Goal: Transaction & Acquisition: Purchase product/service

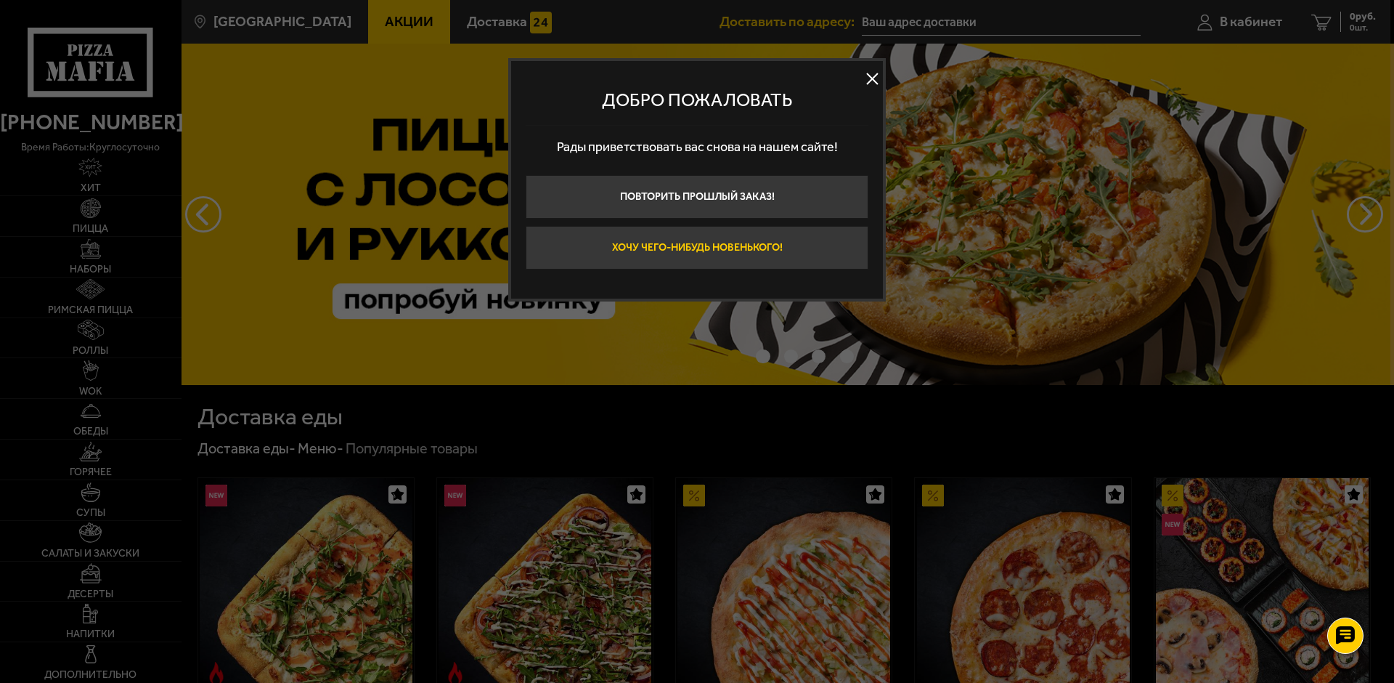
click at [712, 244] on button "Хочу чего-нибудь новенького!" at bounding box center [697, 248] width 343 height 44
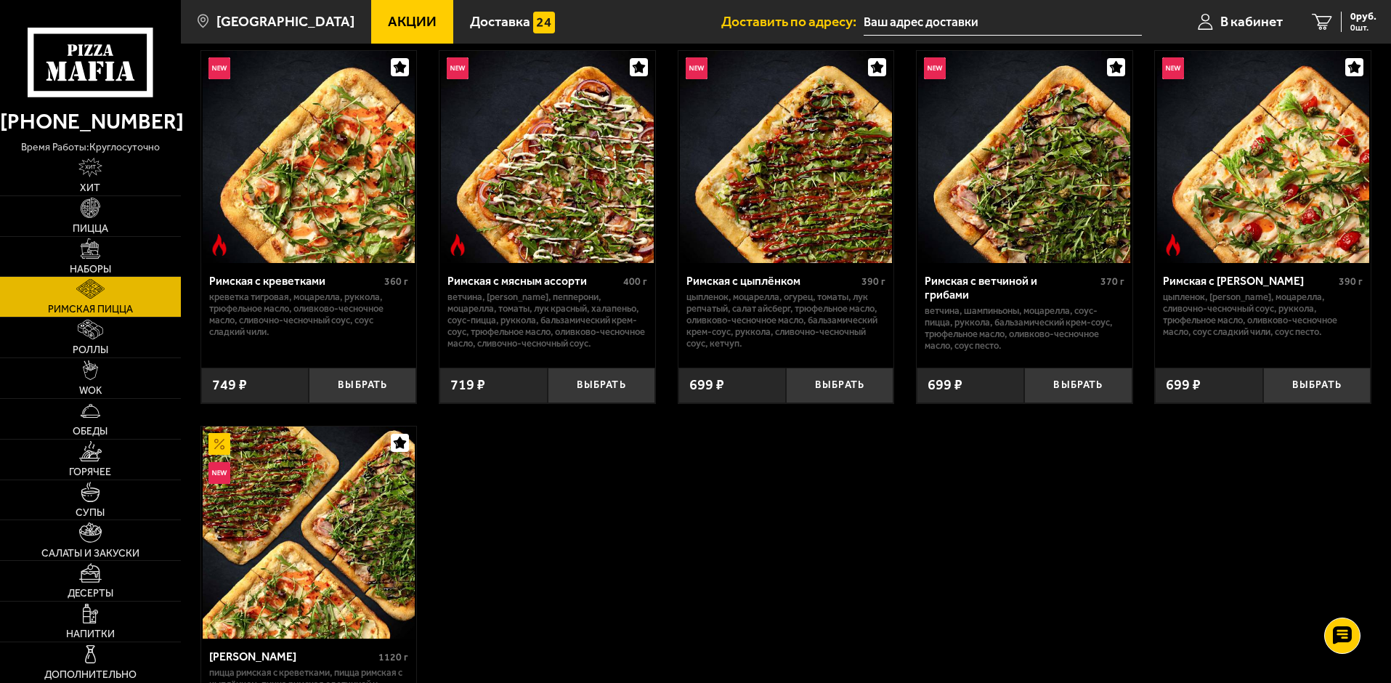
scroll to position [73, 0]
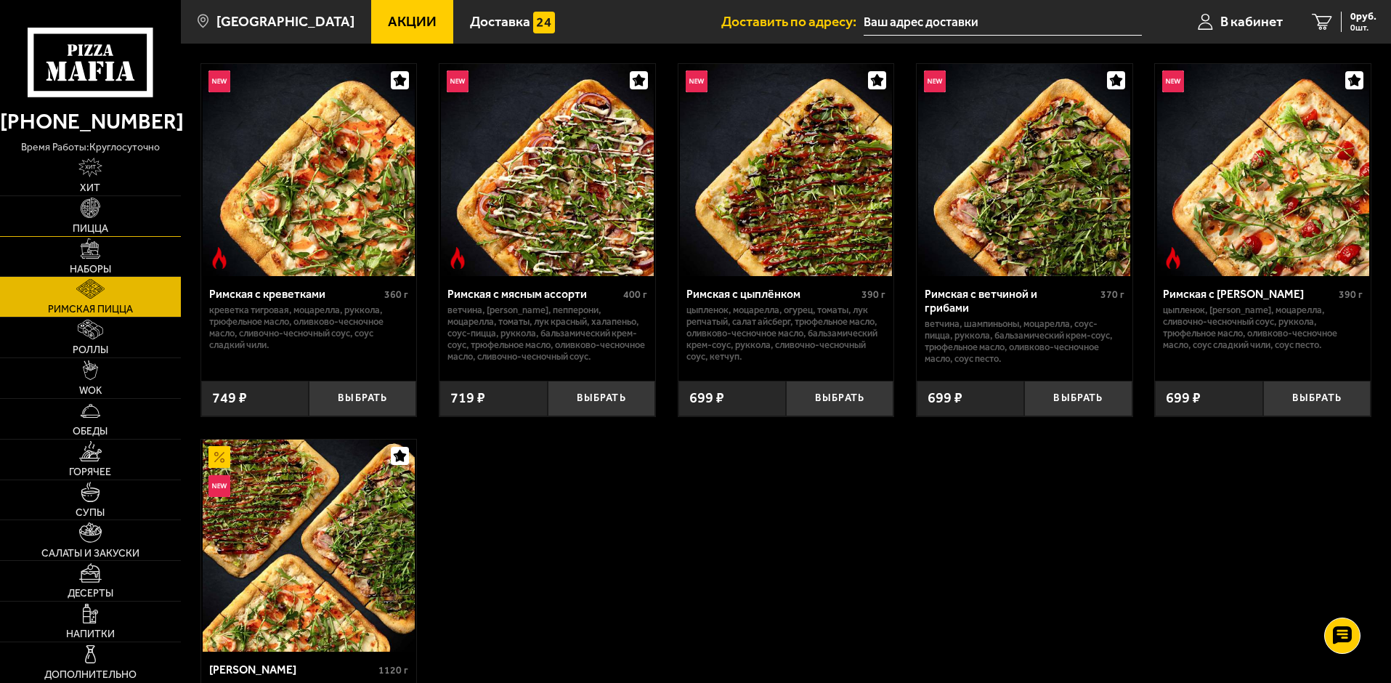
click at [89, 217] on img at bounding box center [91, 208] width 20 height 20
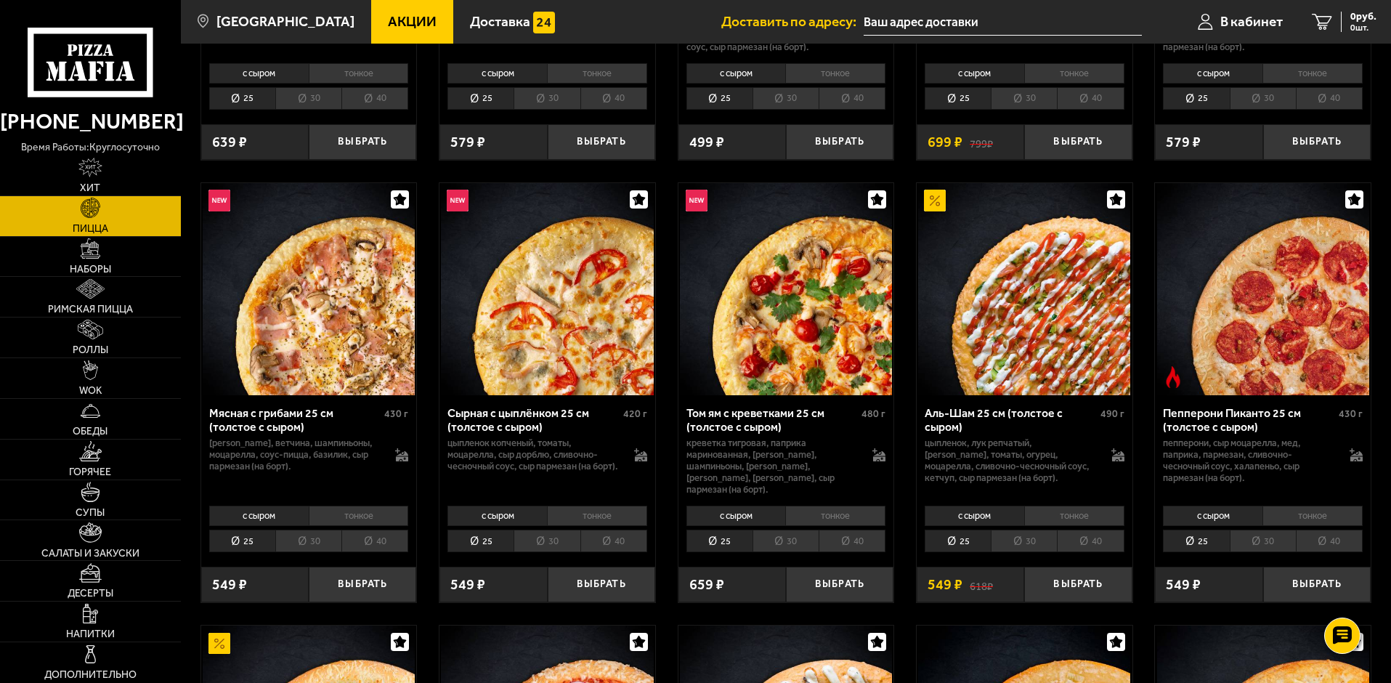
scroll to position [436, 0]
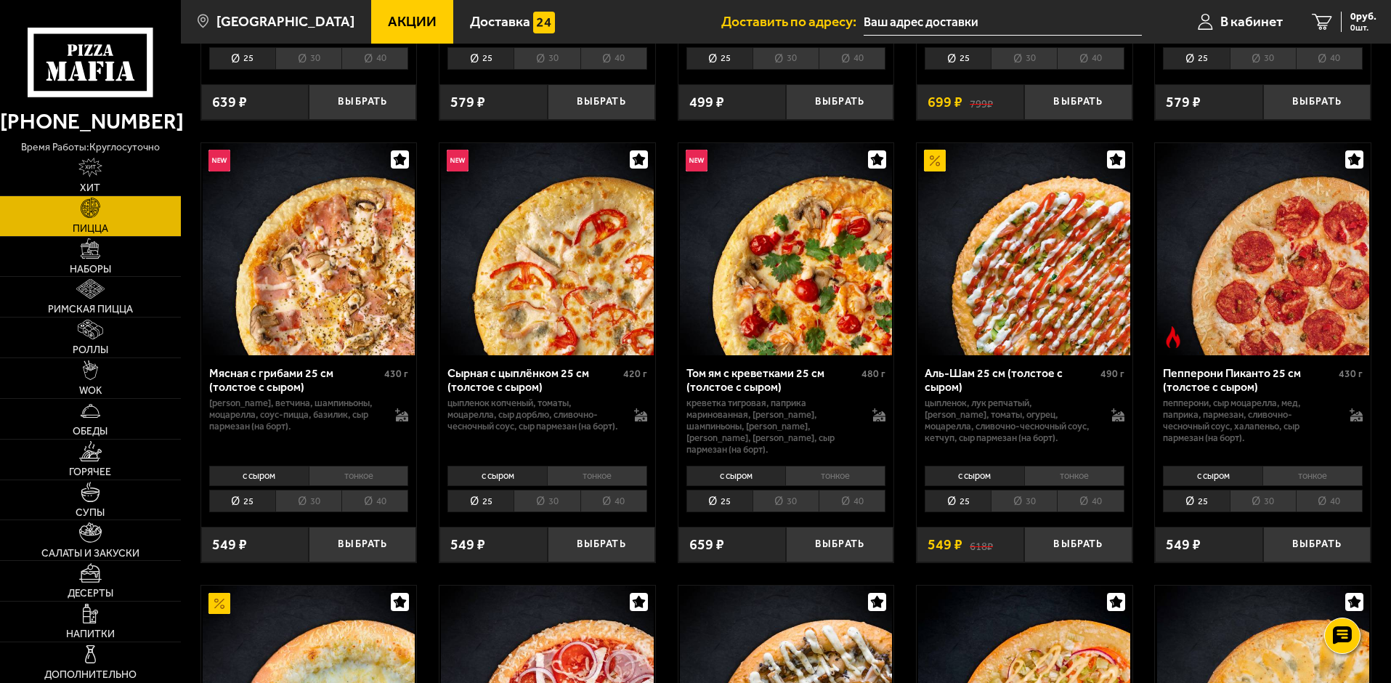
click at [1031, 489] on li "30" at bounding box center [1024, 500] width 66 height 23
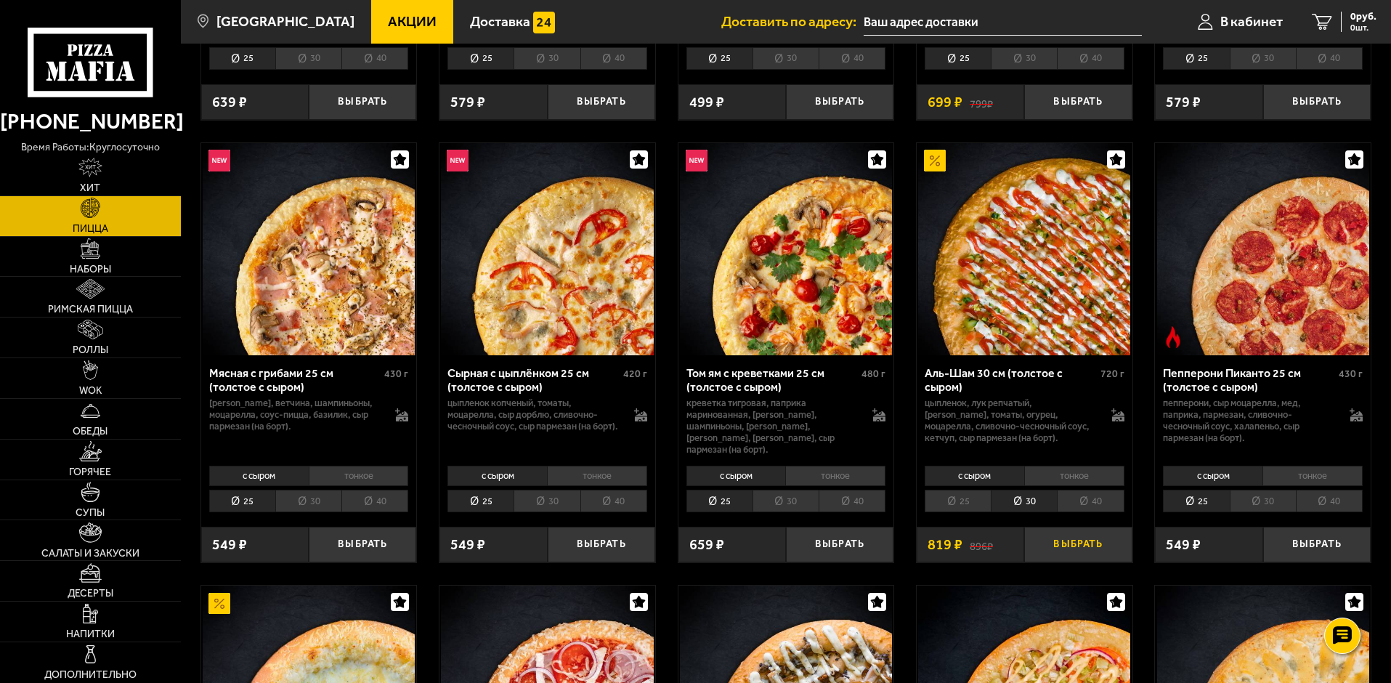
click at [1065, 536] on button "Выбрать" at bounding box center [1077, 545] width 107 height 36
click at [1317, 495] on li "40" at bounding box center [1329, 500] width 67 height 23
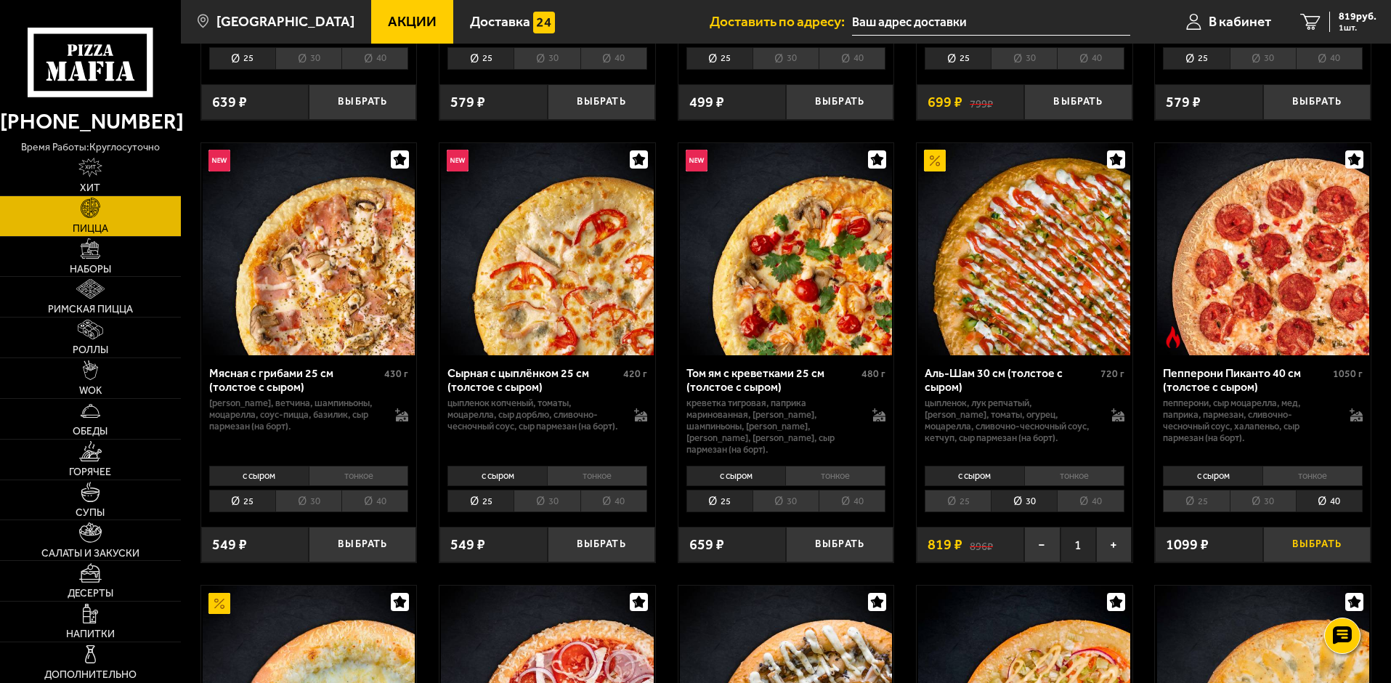
click at [1305, 532] on button "Выбрать" at bounding box center [1316, 545] width 107 height 36
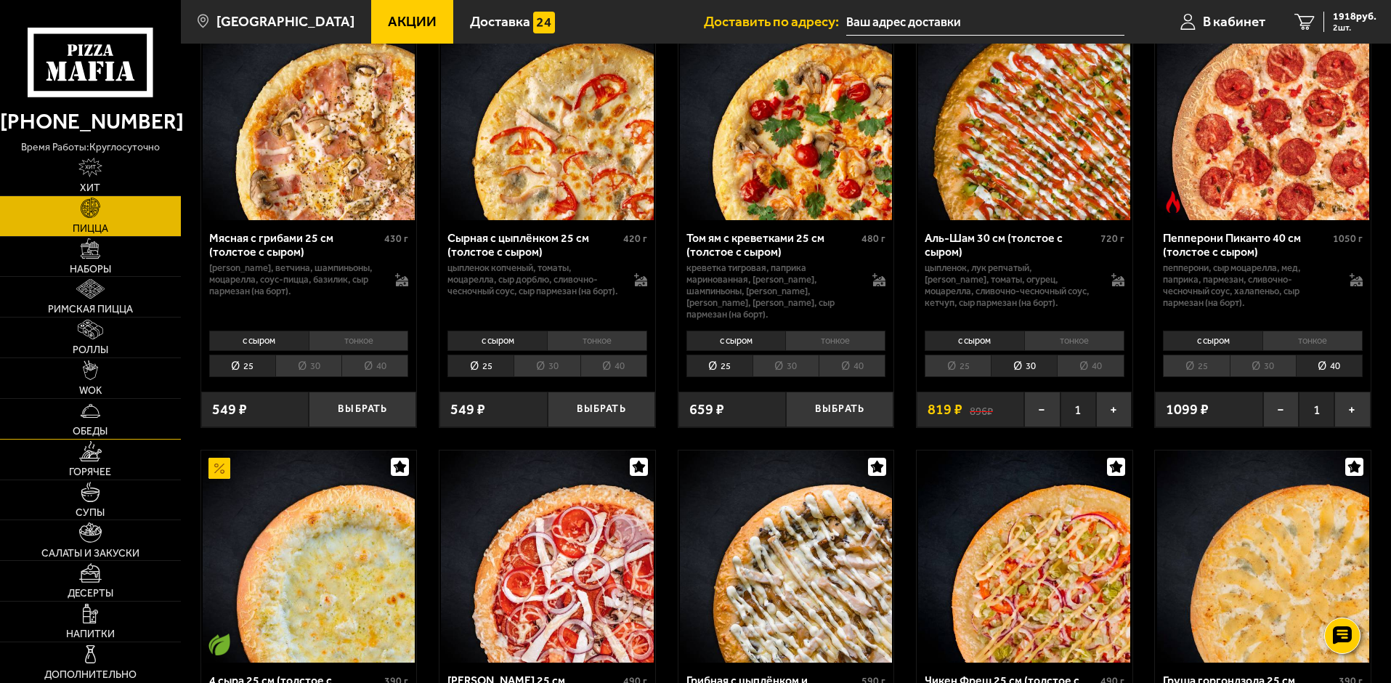
scroll to position [581, 0]
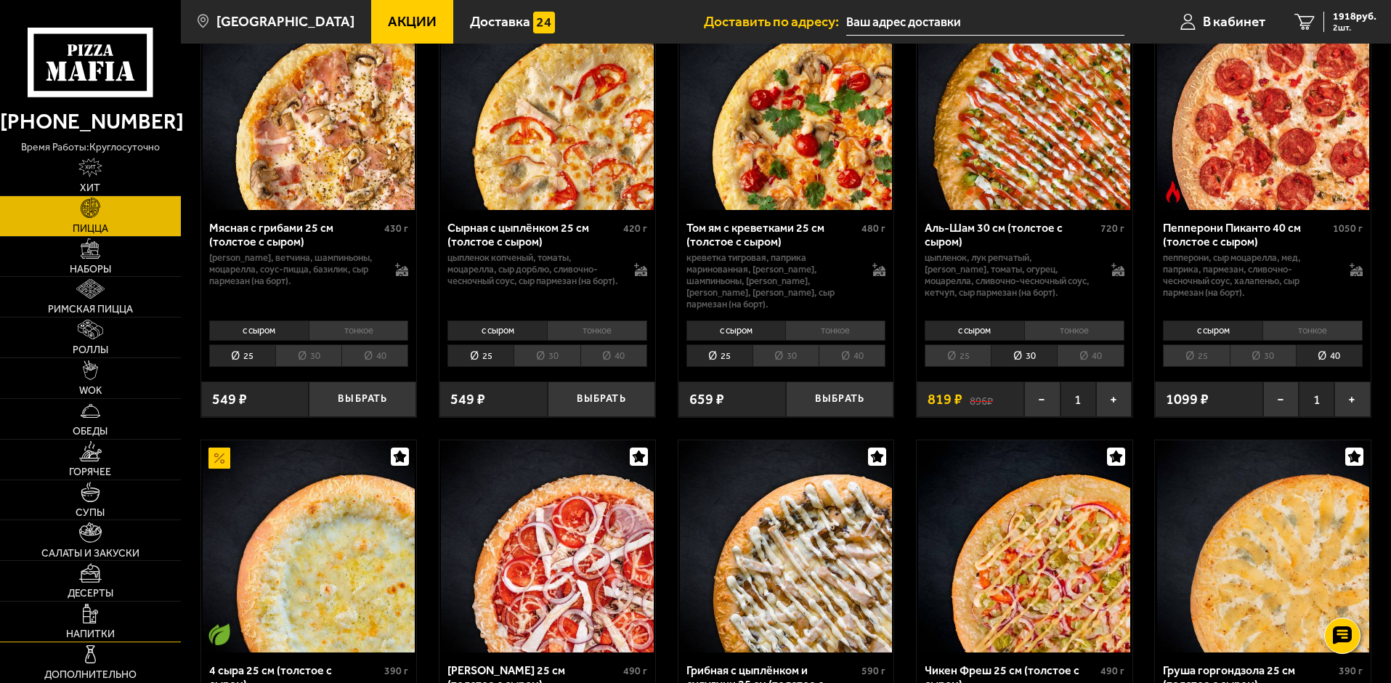
click at [91, 617] on img at bounding box center [90, 614] width 15 height 20
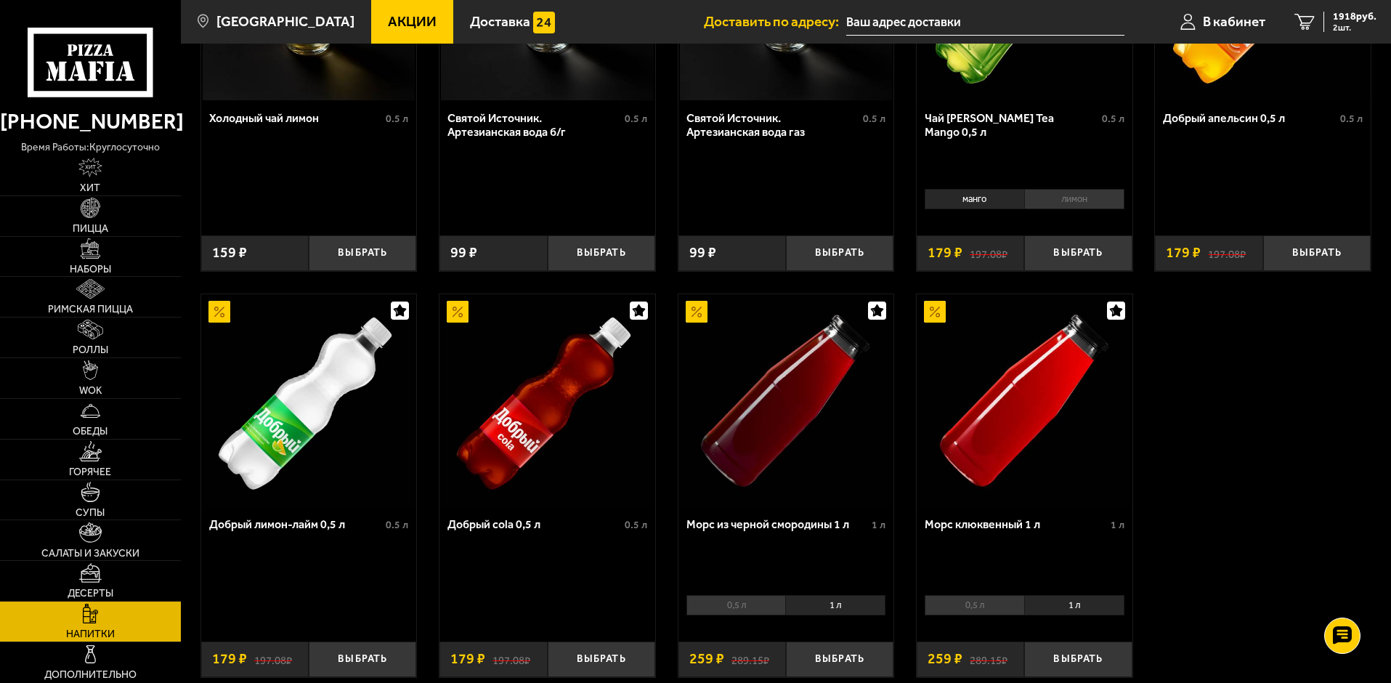
scroll to position [654, 0]
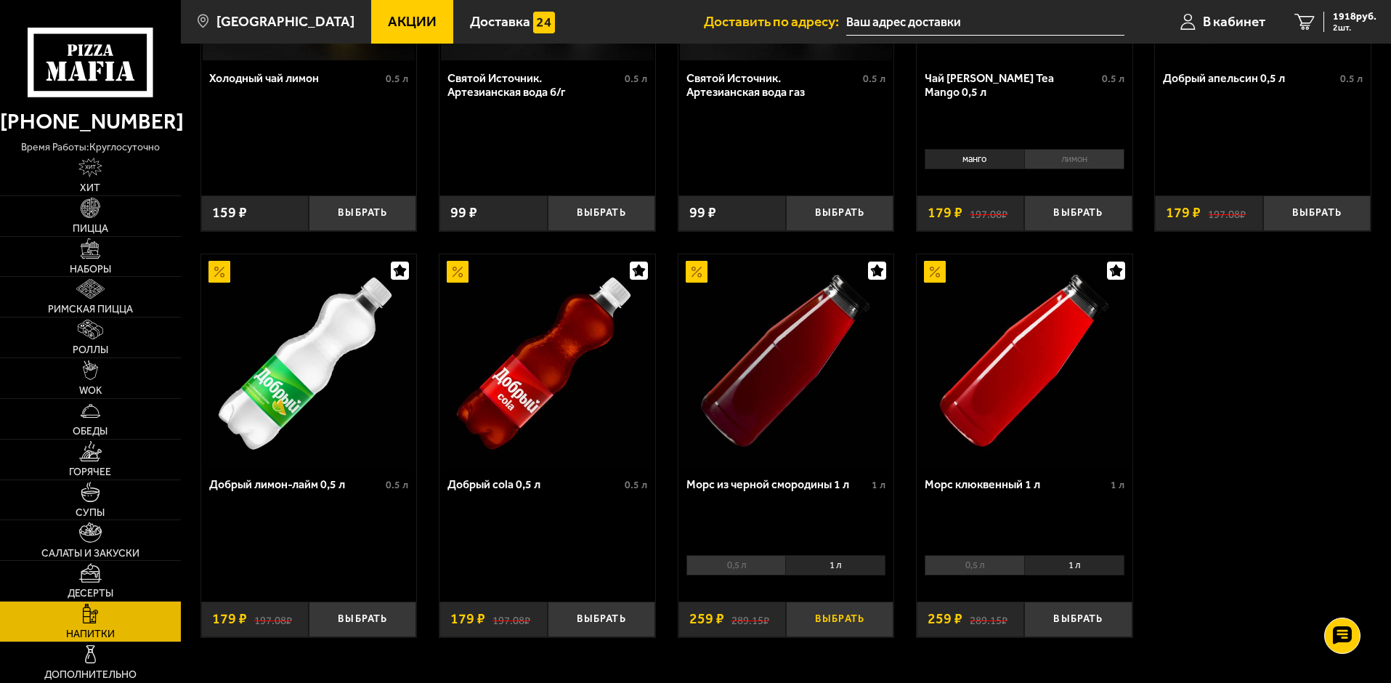
click at [835, 619] on button "Выбрать" at bounding box center [839, 619] width 107 height 36
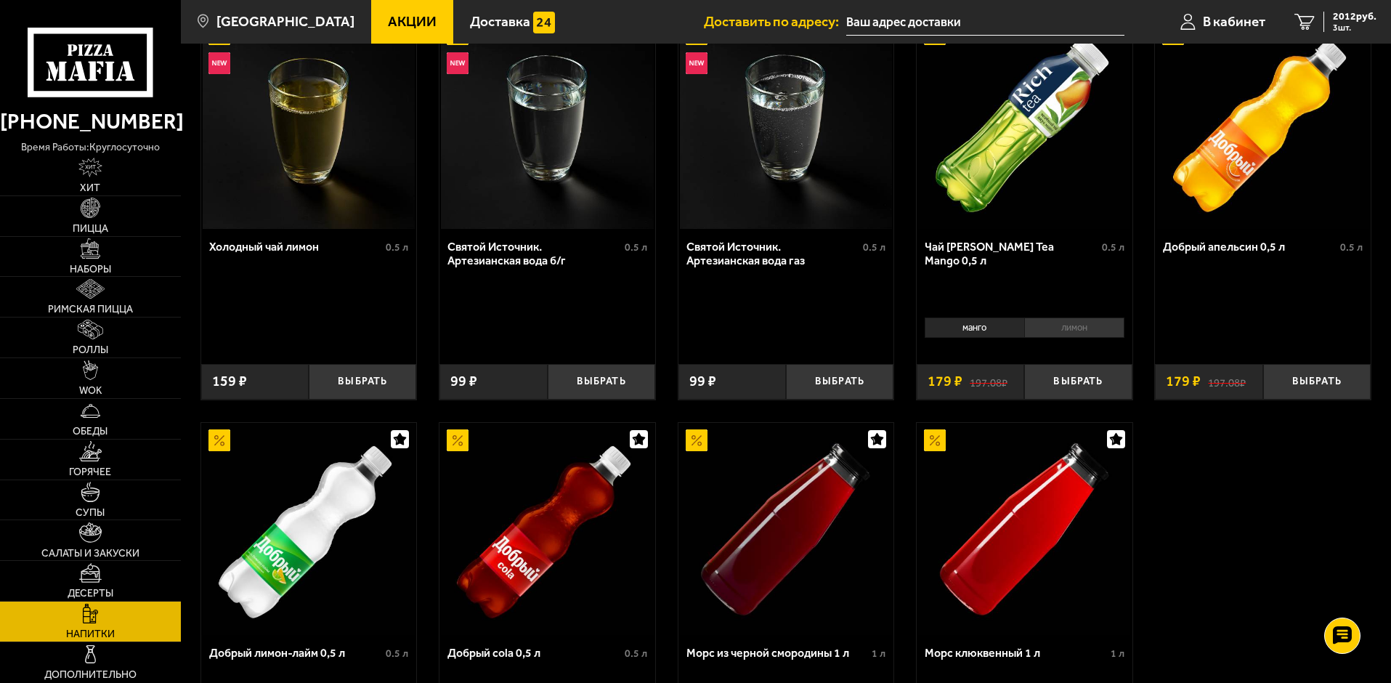
scroll to position [726, 0]
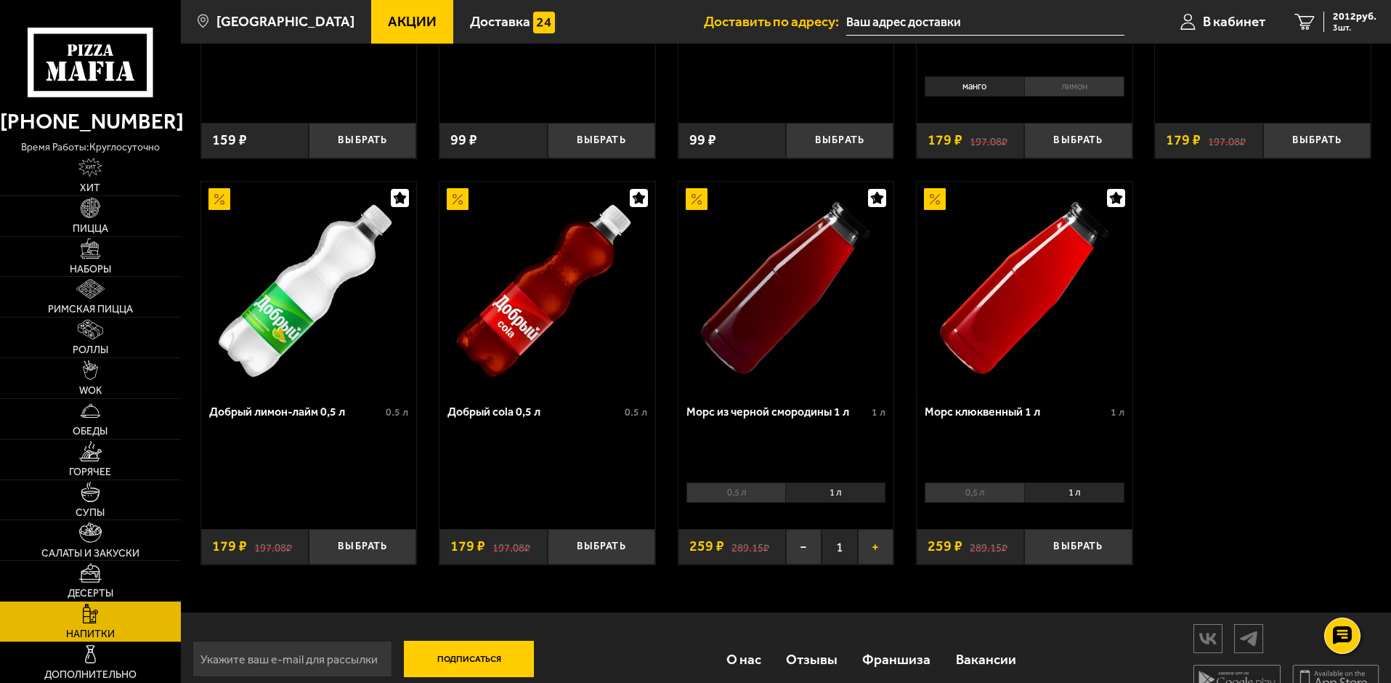
click at [870, 551] on button "+" at bounding box center [876, 547] width 36 height 36
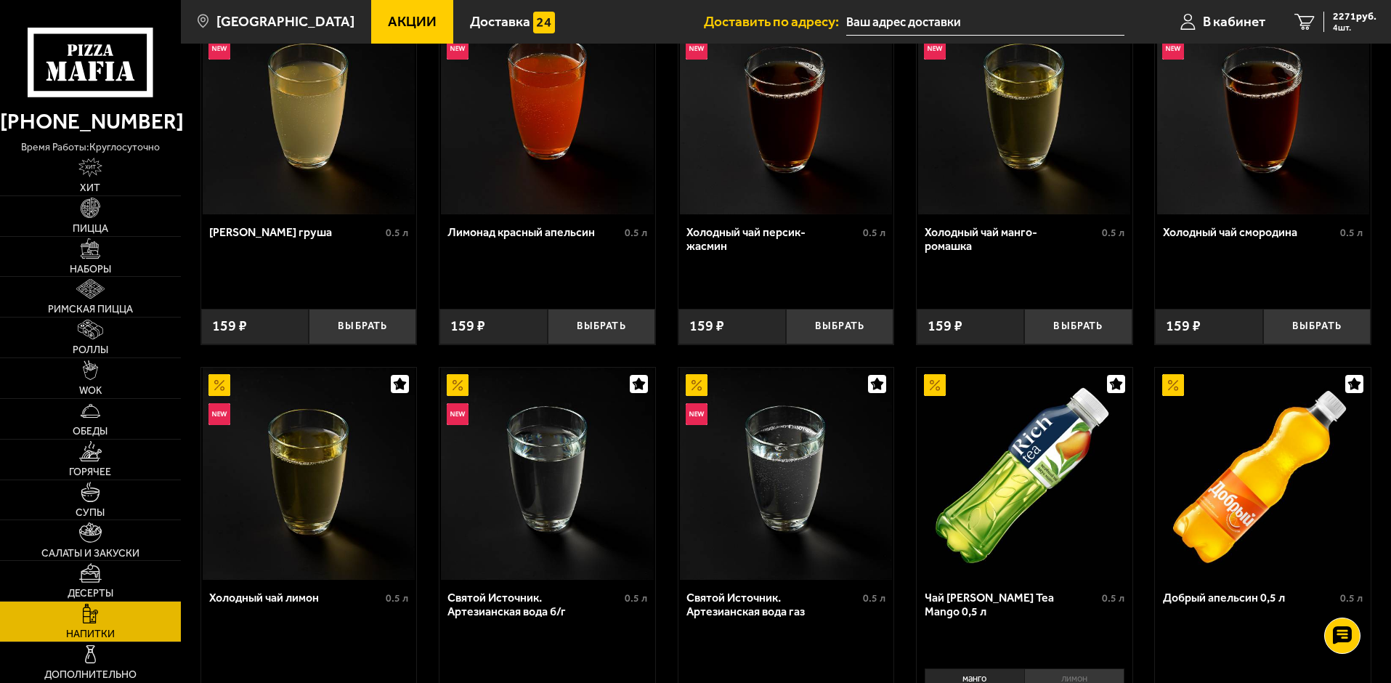
scroll to position [0, 0]
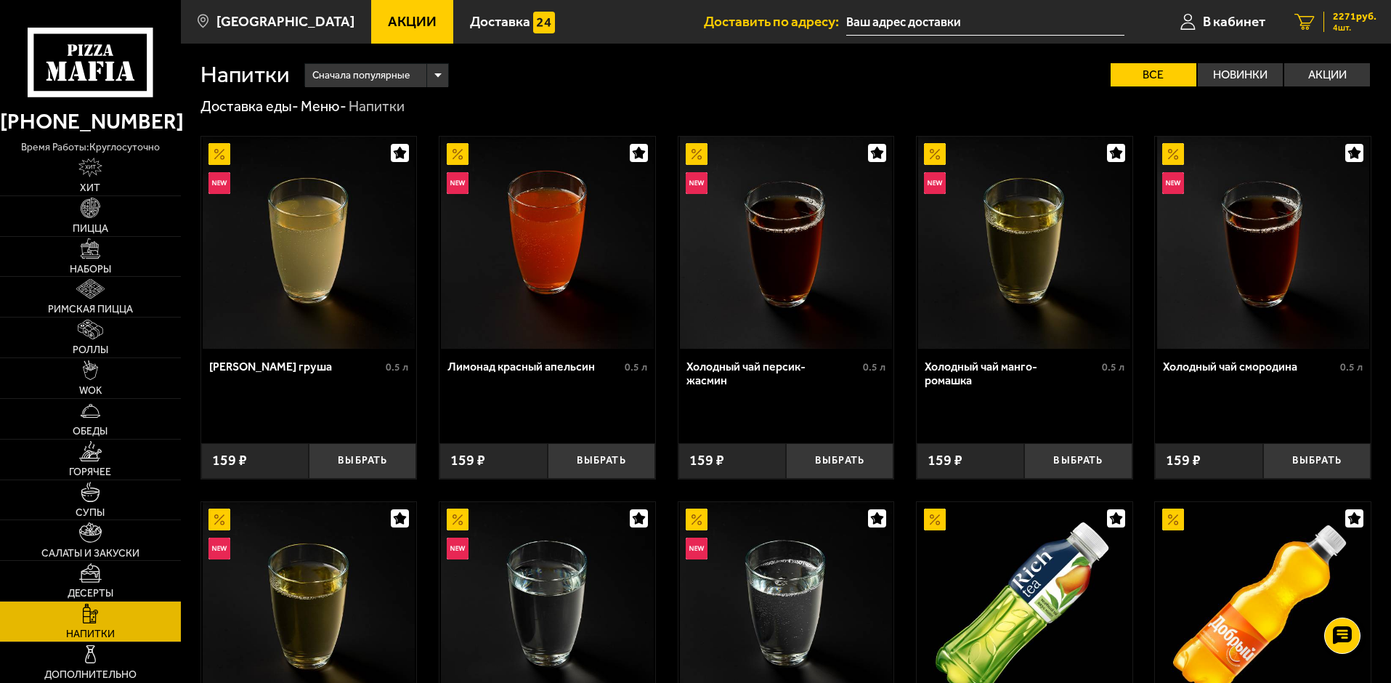
click at [1343, 17] on span "2271 руб." at bounding box center [1355, 17] width 44 height 10
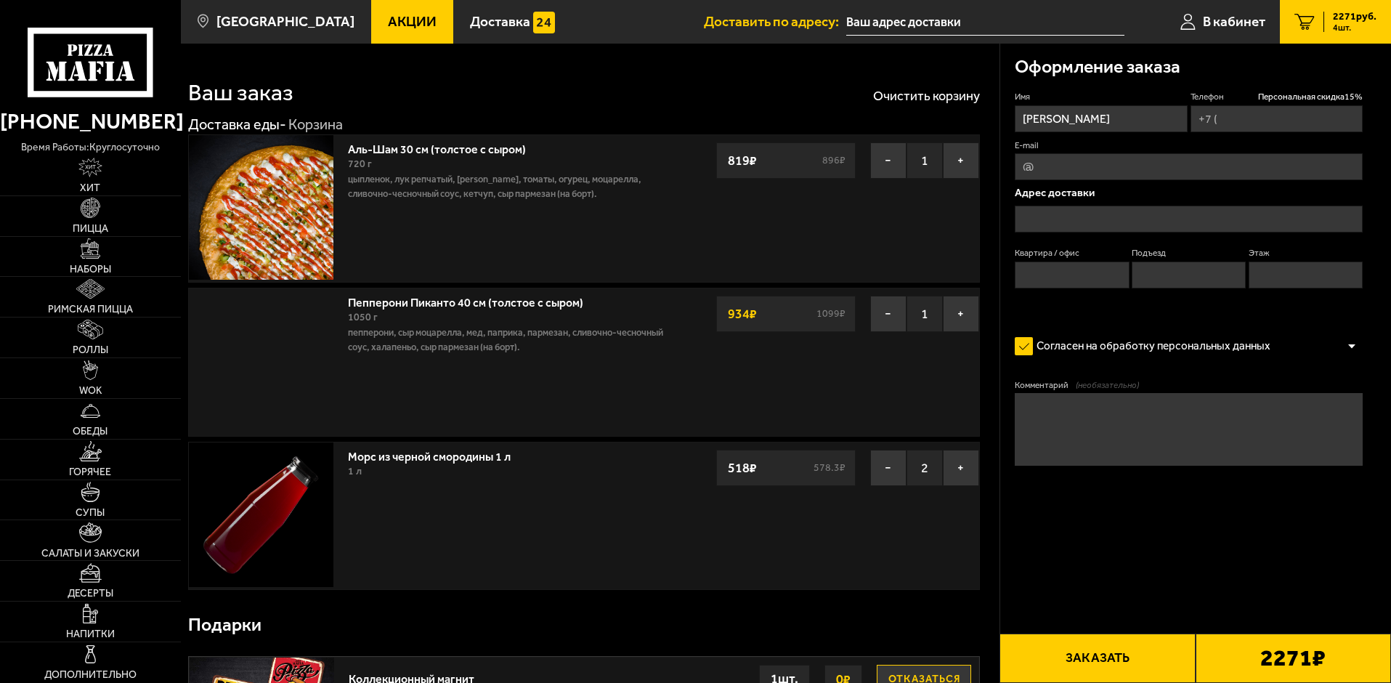
type input "+7 (911) 965-34-03"
type input "Санкт-Петербург, посёлок Парголово, Толубеевский проезд, 36к2"
type input "85"
type input "1"
type input "13"
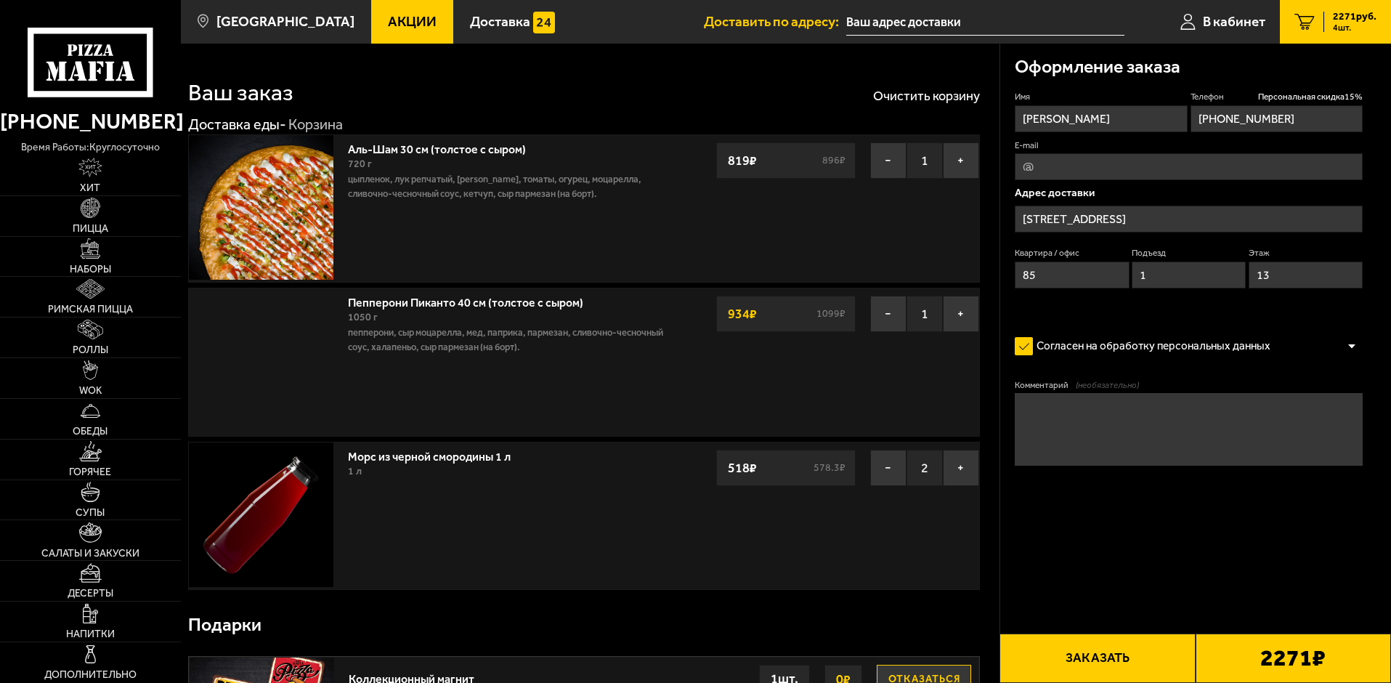
type input "посёлок Парголово, Толубеевский проезд, 36к2"
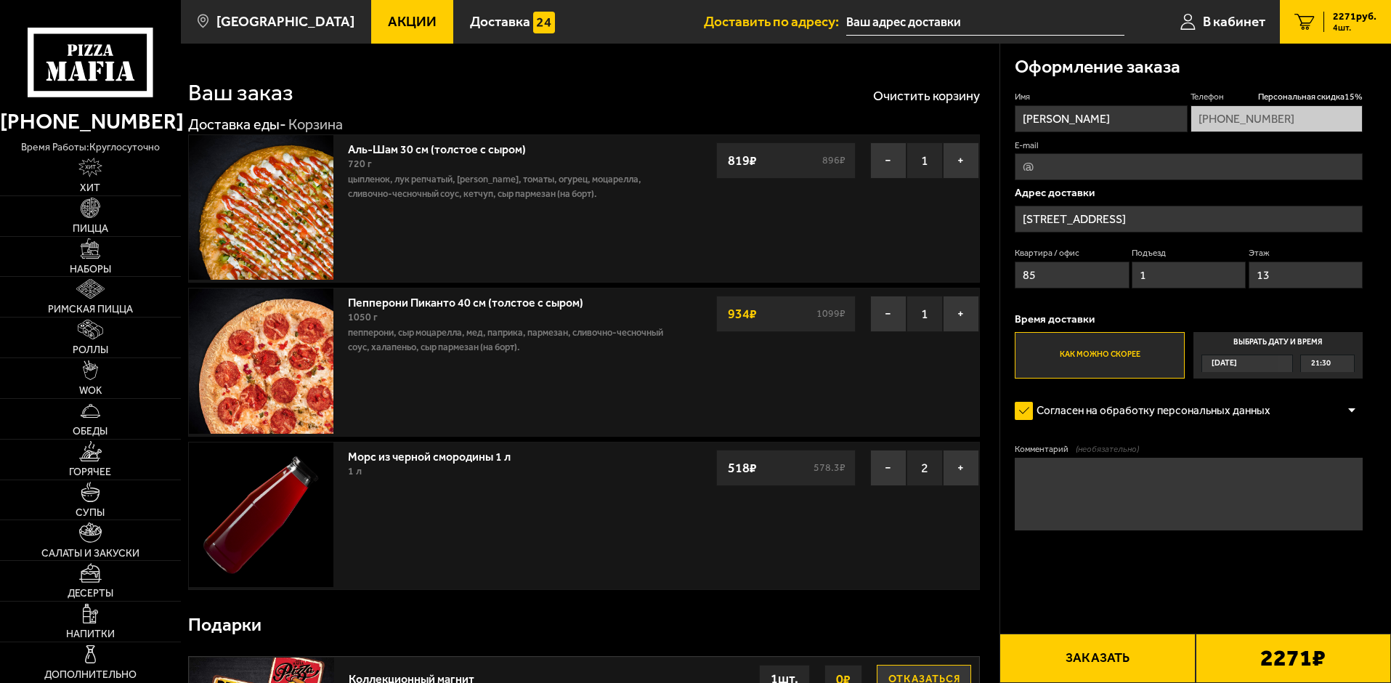
click at [1121, 667] on button "Заказать" at bounding box center [1096, 657] width 195 height 49
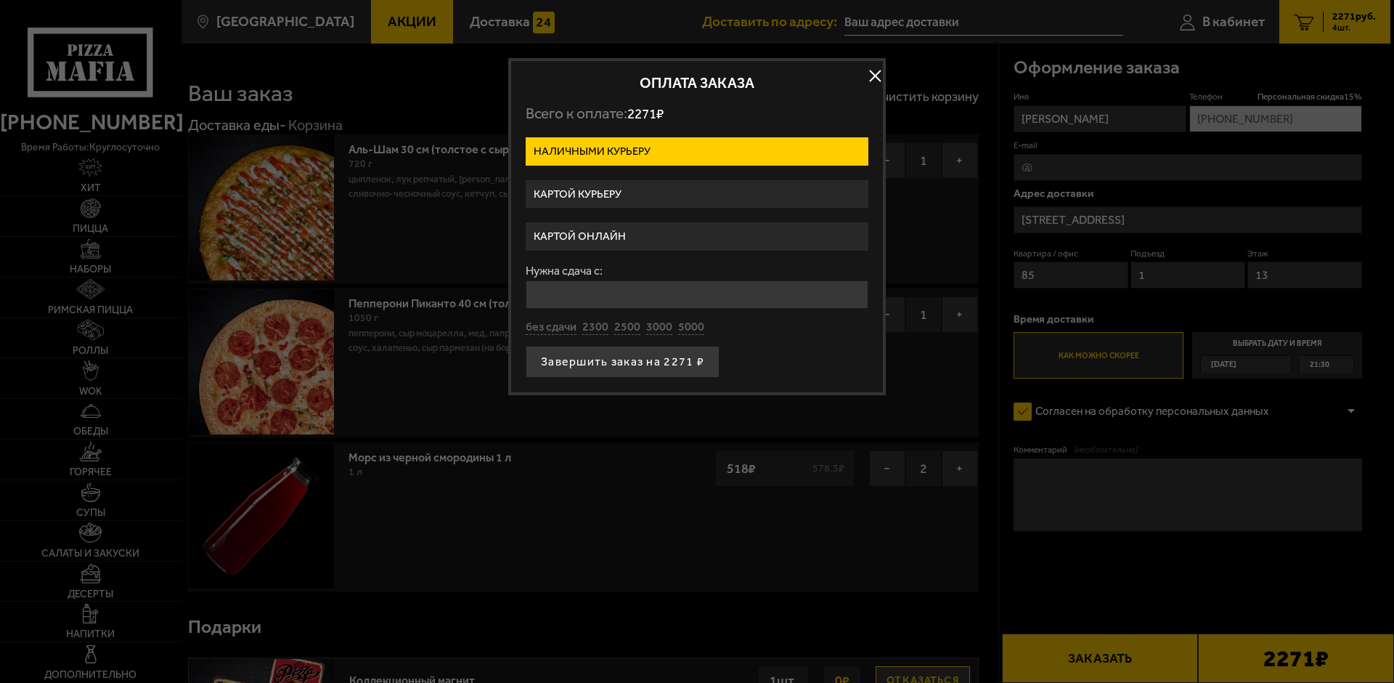
click at [588, 234] on label "Картой онлайн" at bounding box center [697, 236] width 343 height 28
click at [0, 0] on input "Картой онлайн" at bounding box center [0, 0] width 0 height 0
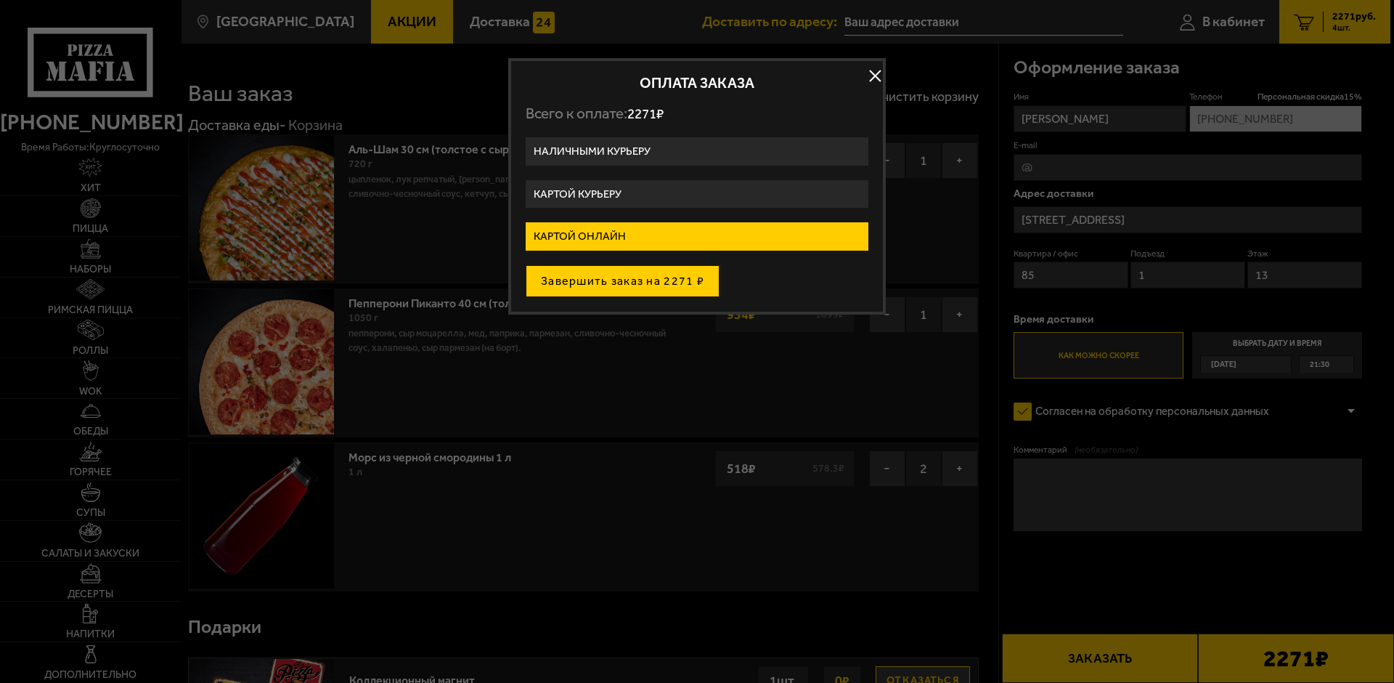
click at [609, 274] on button "Завершить заказ на 2271 ₽" at bounding box center [623, 281] width 194 height 32
